Goal: Check status: Check status

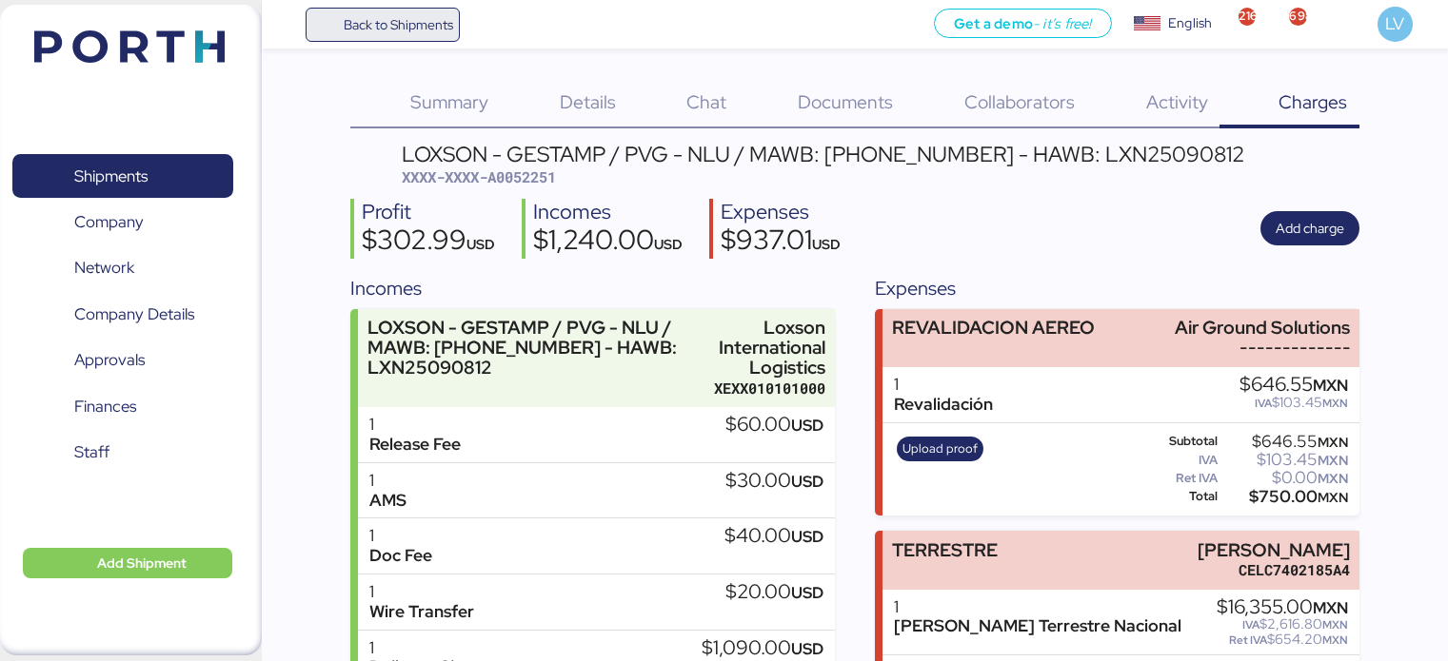
scroll to position [320, 0]
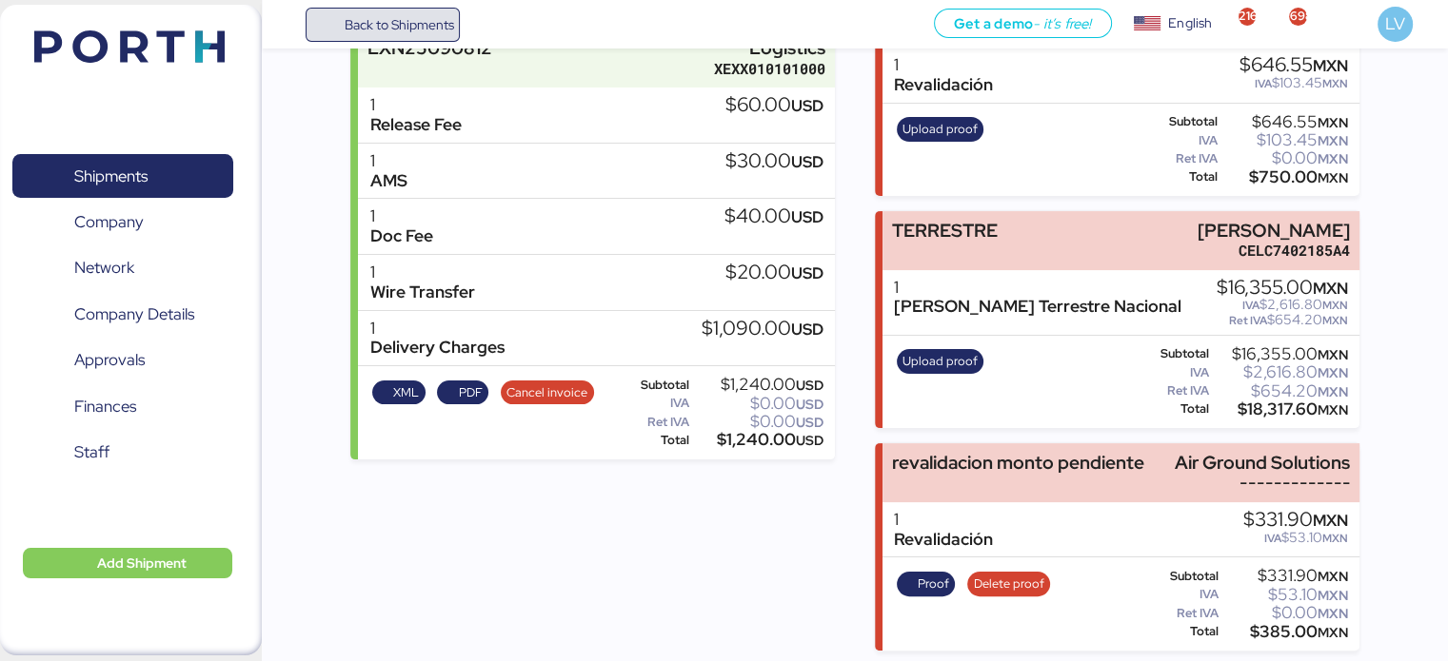
click at [419, 13] on span "Back to Shipments" at bounding box center [398, 24] width 109 height 23
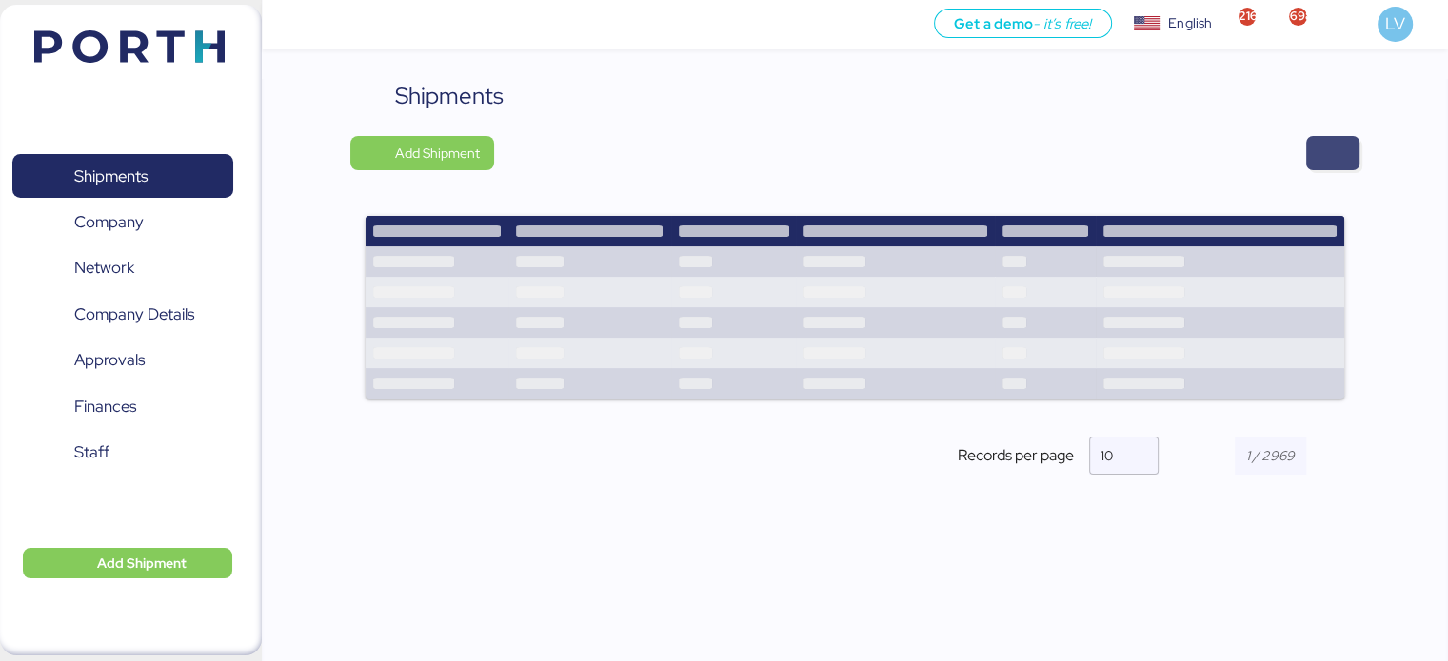
click at [1329, 162] on span "button" at bounding box center [1332, 153] width 23 height 27
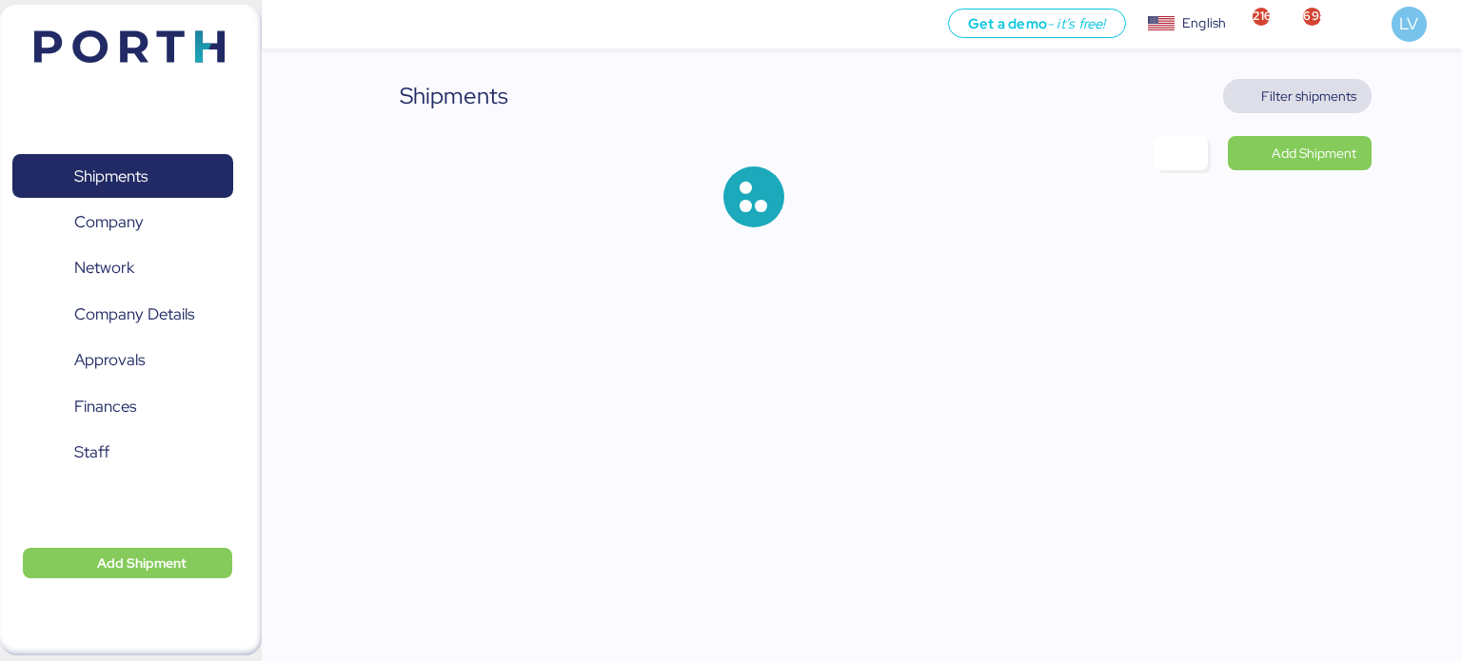
click at [1278, 82] on span "Filter shipments" at bounding box center [1297, 96] width 149 height 34
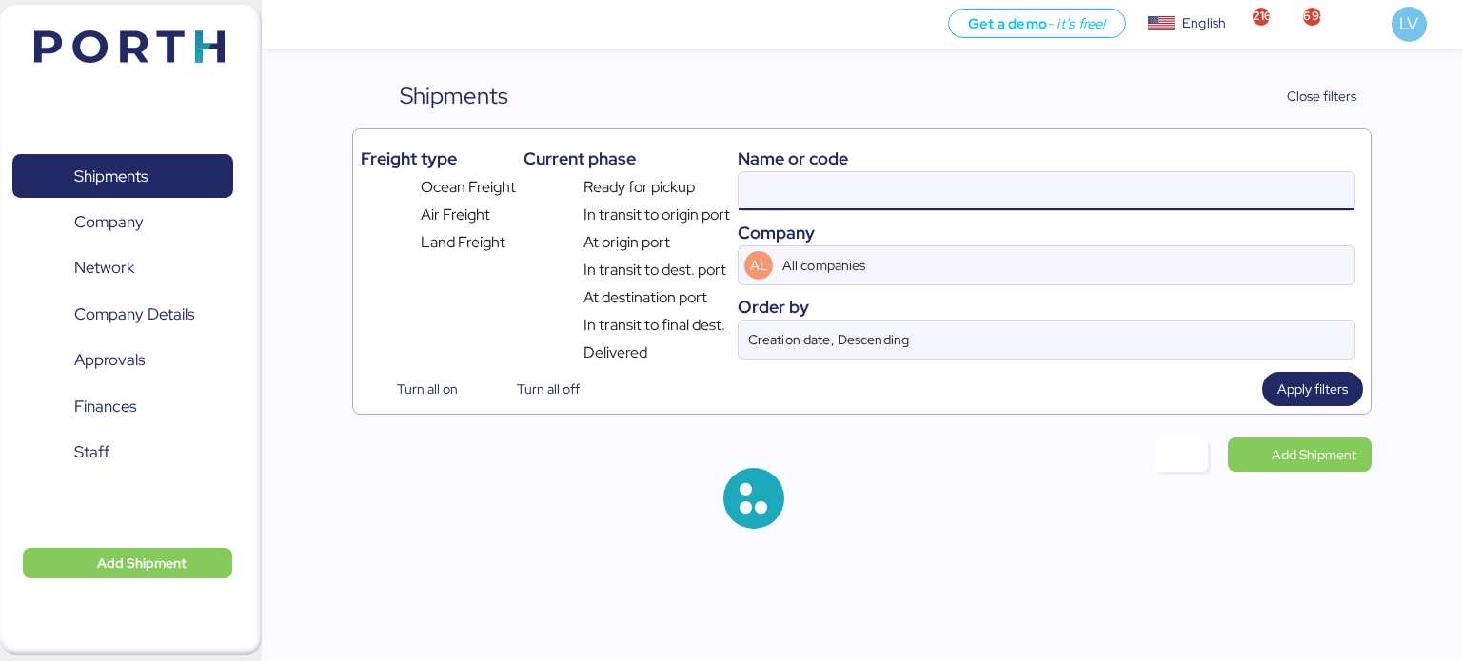
click at [1131, 176] on input at bounding box center [1047, 191] width 616 height 38
paste input "O0052230"
type input "O0052230"
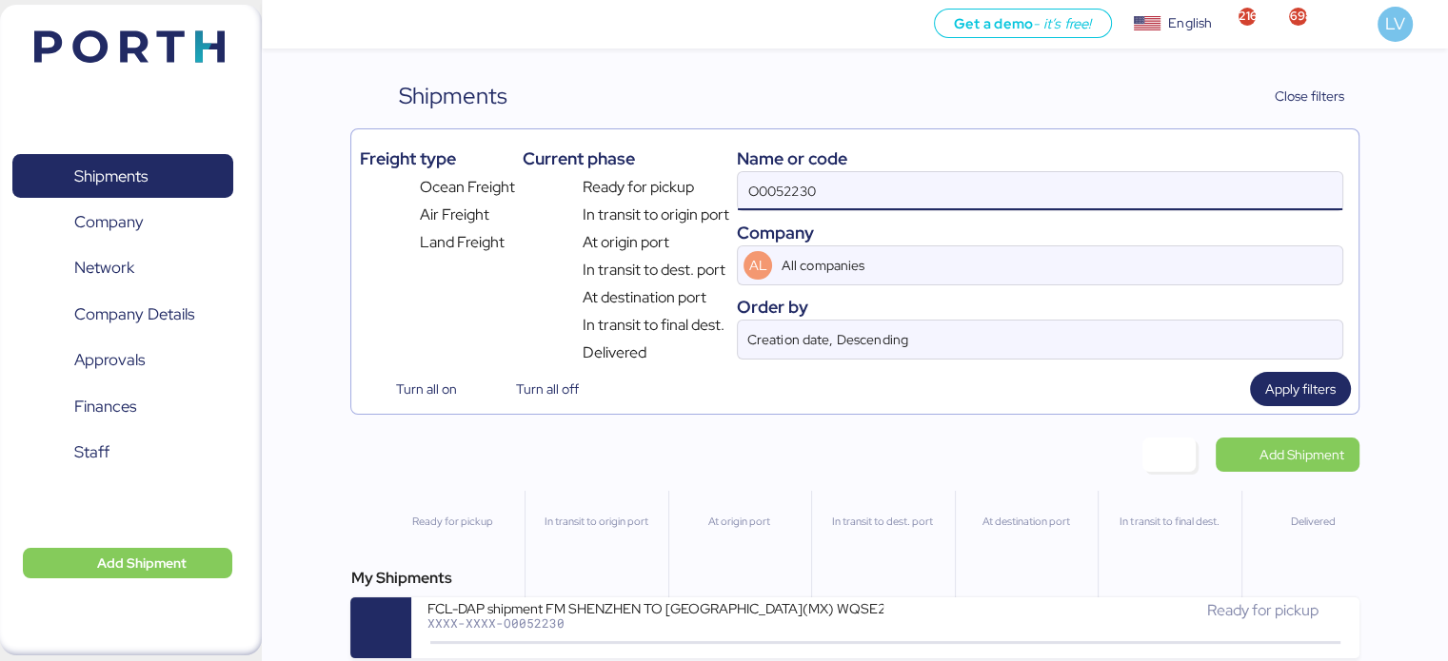
scroll to position [15, 0]
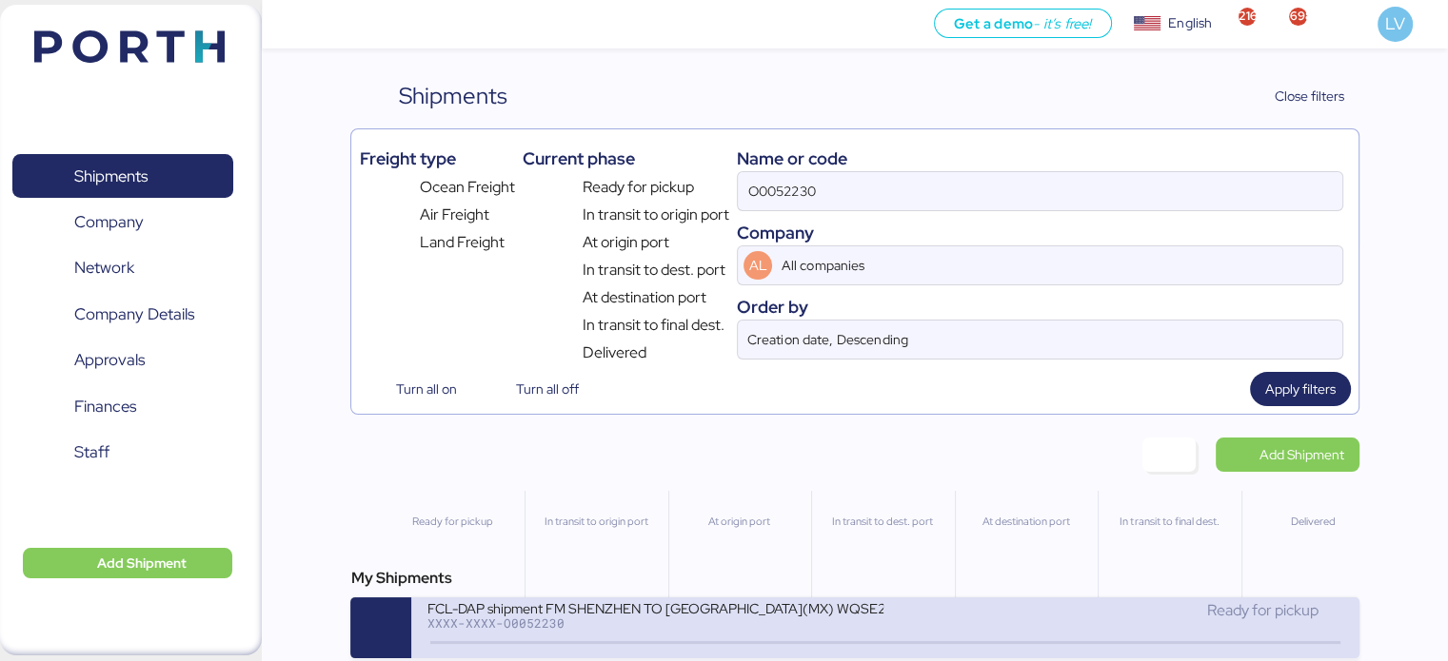
click at [721, 617] on div "XXXX-XXXX-O0052230" at bounding box center [654, 623] width 457 height 13
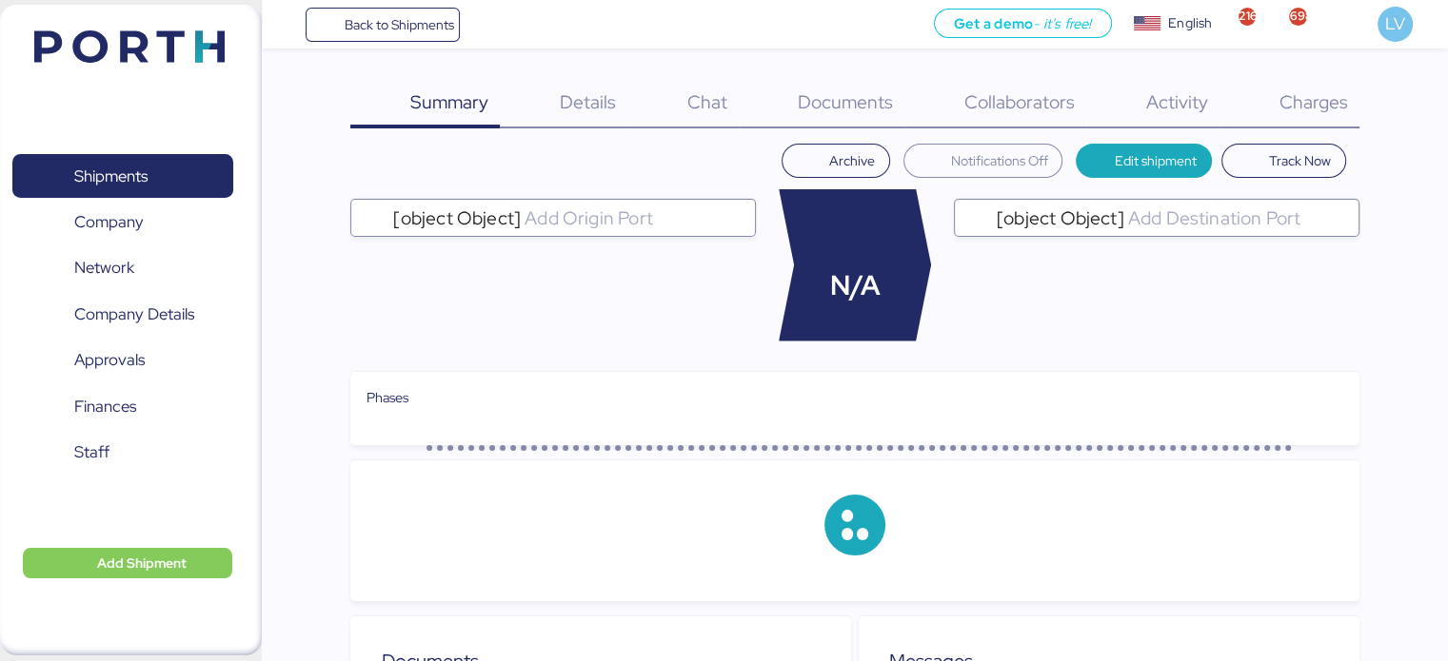
click at [1345, 130] on div "Summary 0 Details 0 Chat 0 Documents 0 Collaborators 0 Activity 0 Charges 0 Arc…" at bounding box center [854, 598] width 1008 height 1038
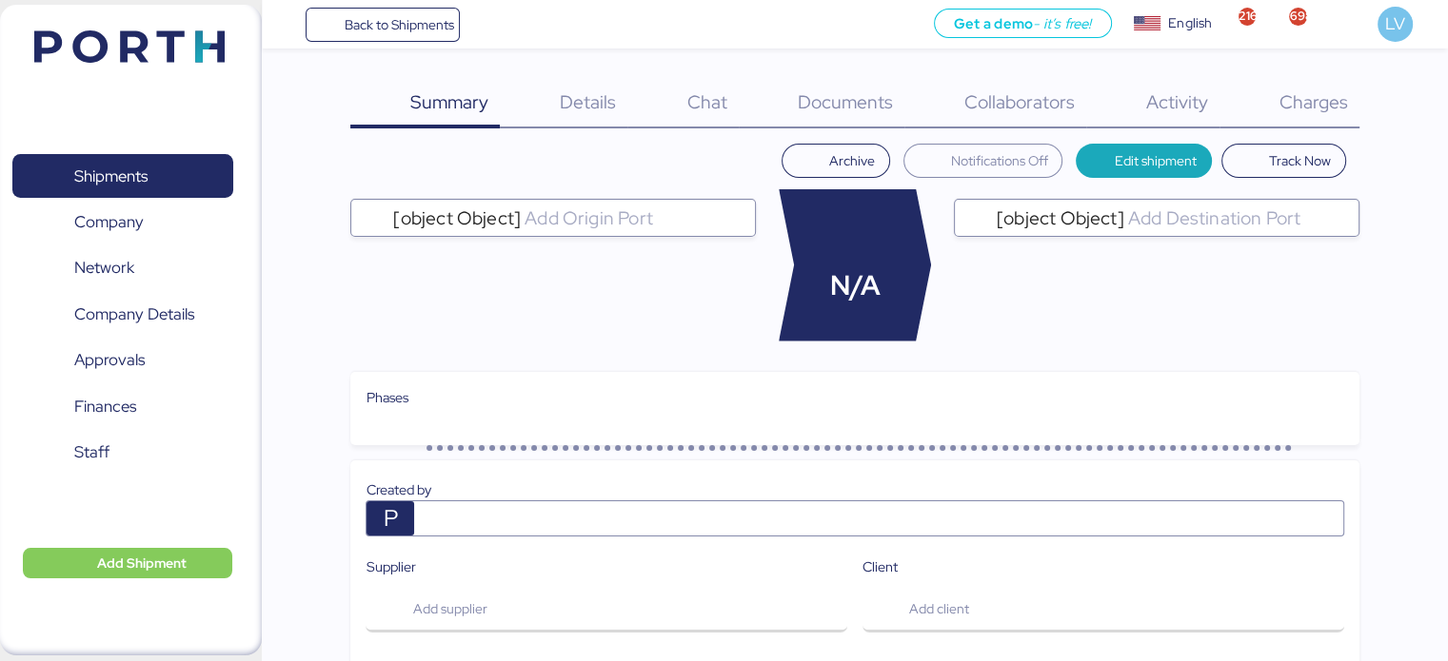
click at [1345, 121] on div "Charges 0" at bounding box center [1289, 103] width 140 height 49
